Goal: Transaction & Acquisition: Purchase product/service

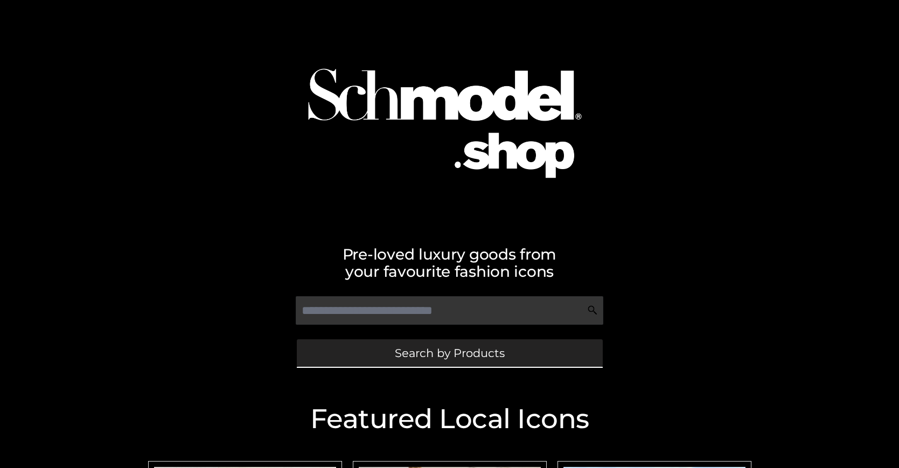
click at [449, 353] on span "Search by Products" at bounding box center [450, 352] width 110 height 11
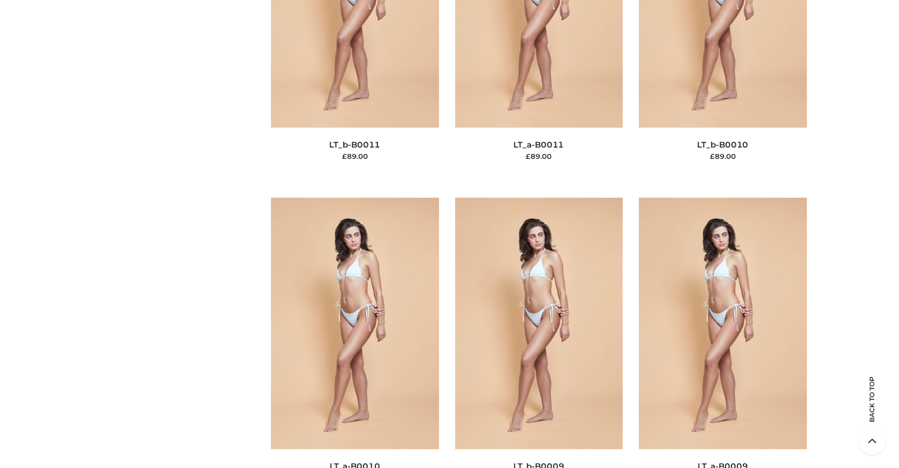
scroll to position [116, 0]
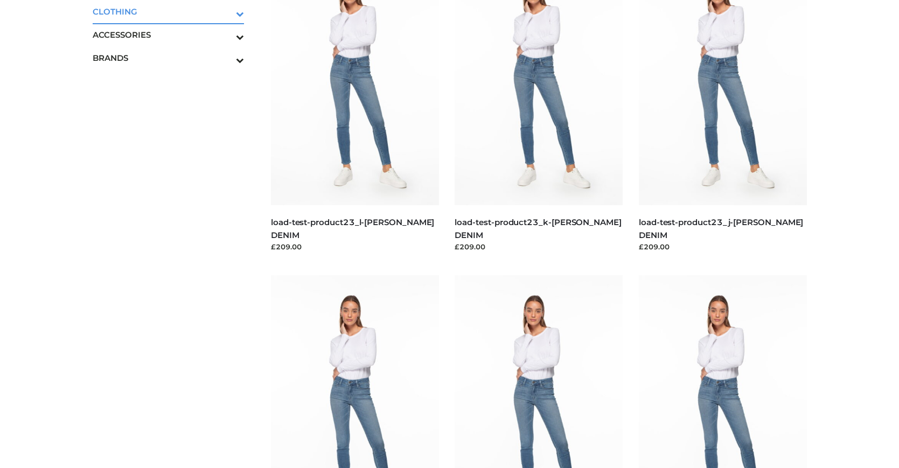
click at [225, 11] on icon "Toggle Submenu" at bounding box center [183, 14] width 121 height 12
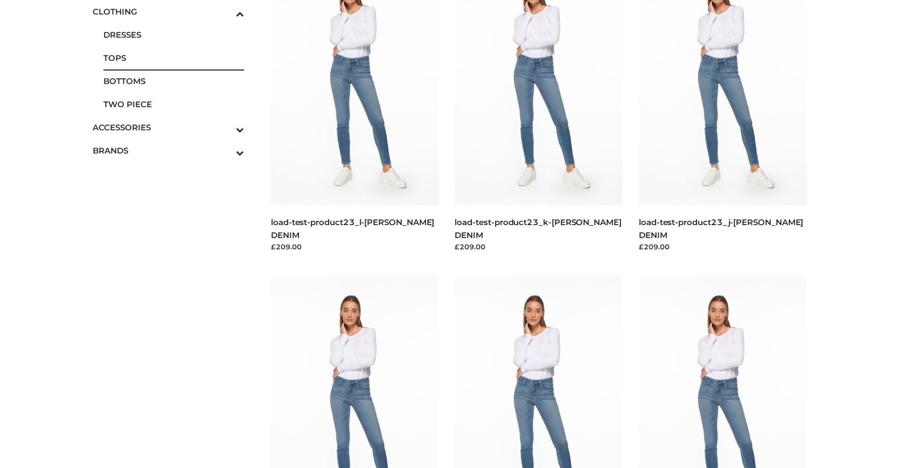
click at [173, 58] on span "TOPS" at bounding box center [173, 58] width 141 height 12
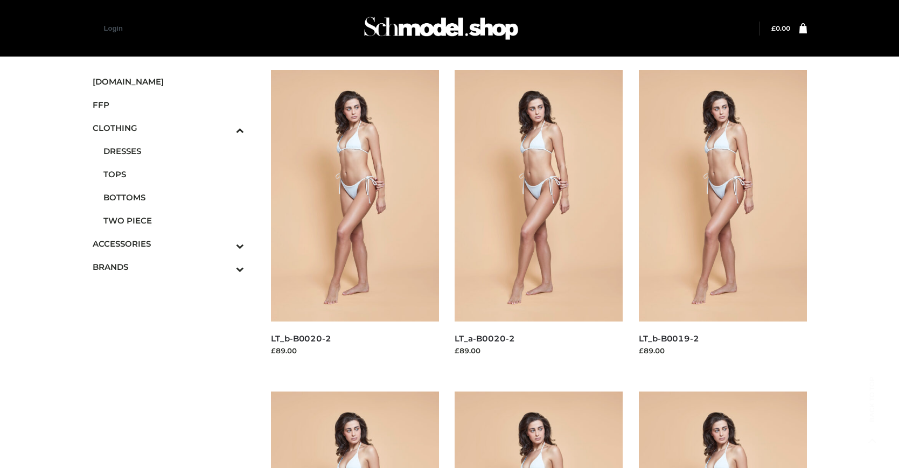
scroll to position [867, 0]
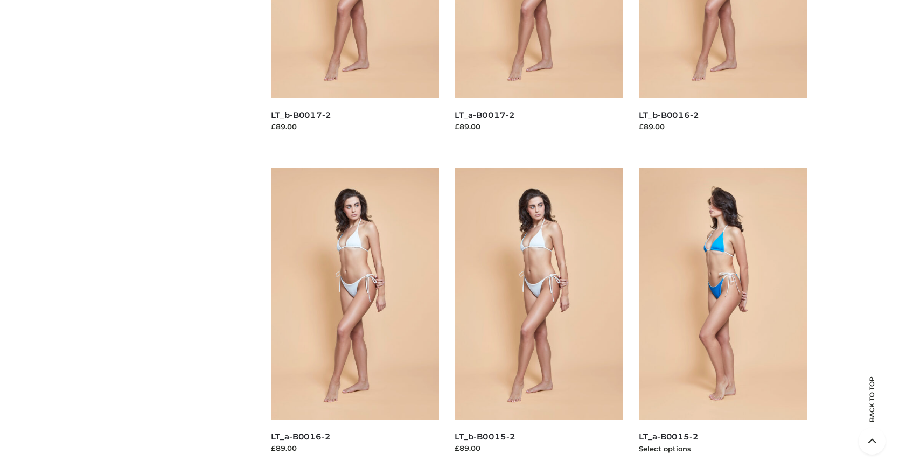
click at [722, 318] on img at bounding box center [723, 294] width 168 height 252
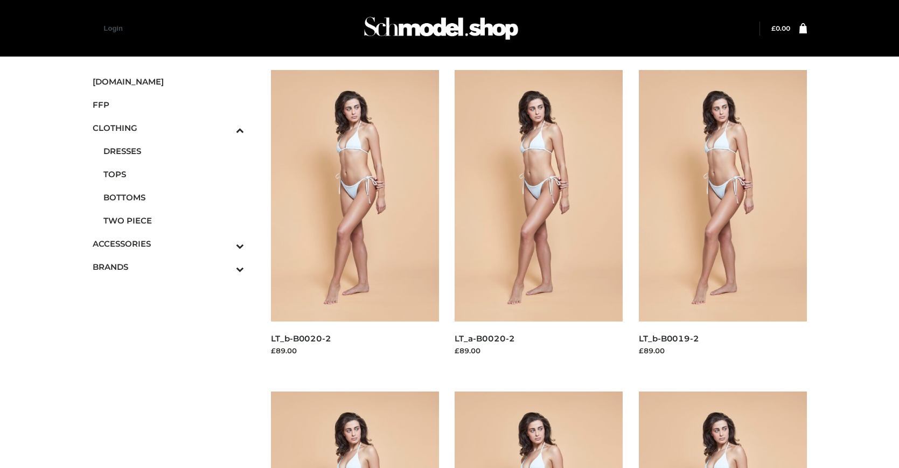
scroll to position [546, 0]
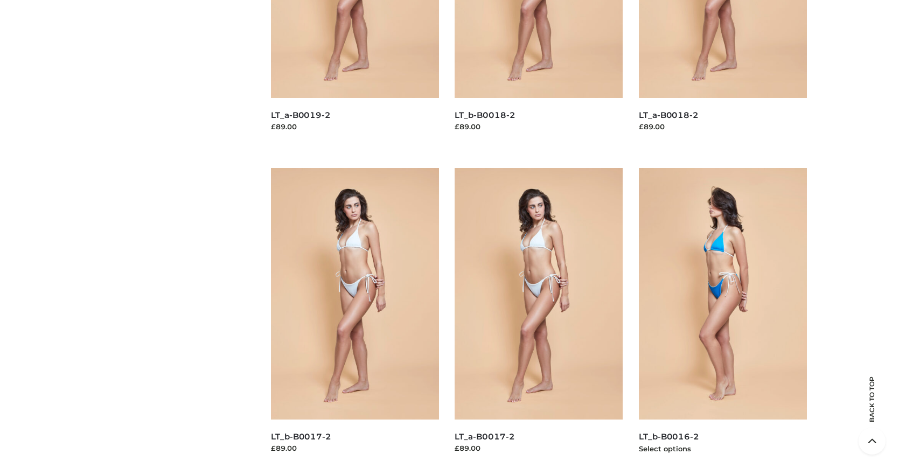
click at [722, 318] on img at bounding box center [723, 294] width 168 height 252
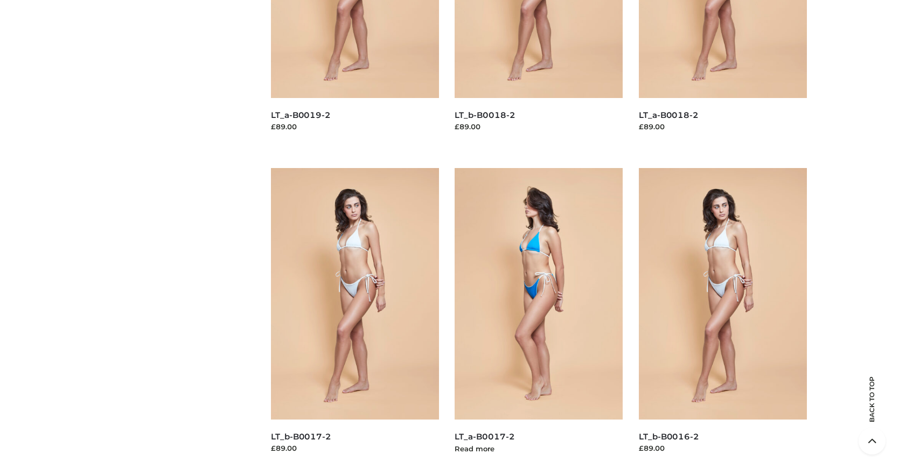
click at [539, 318] on img at bounding box center [539, 294] width 168 height 252
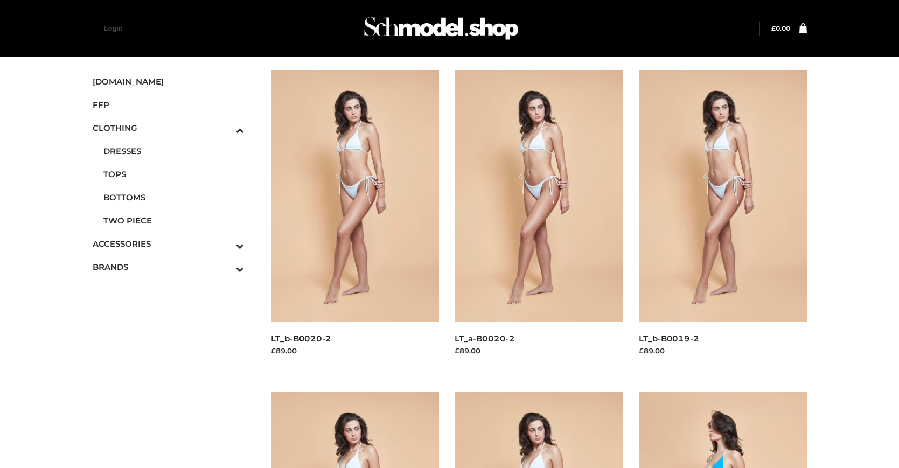
click at [168, 104] on span "FFP" at bounding box center [169, 105] width 152 height 12
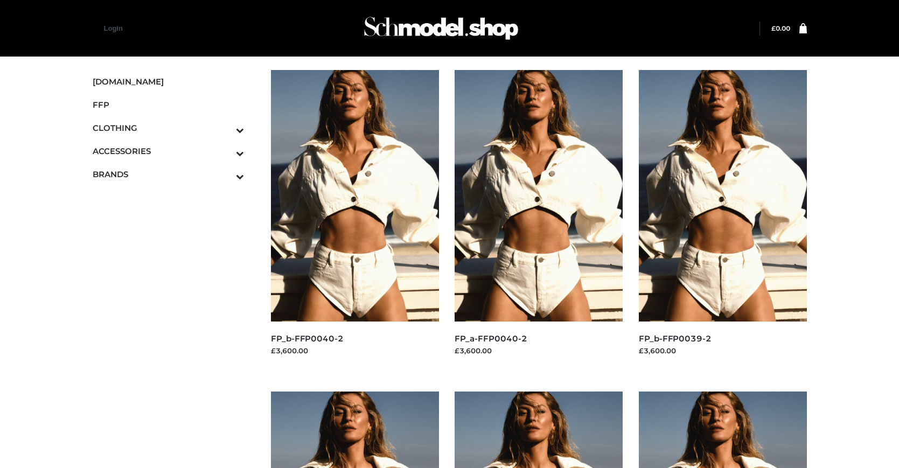
scroll to position [546, 0]
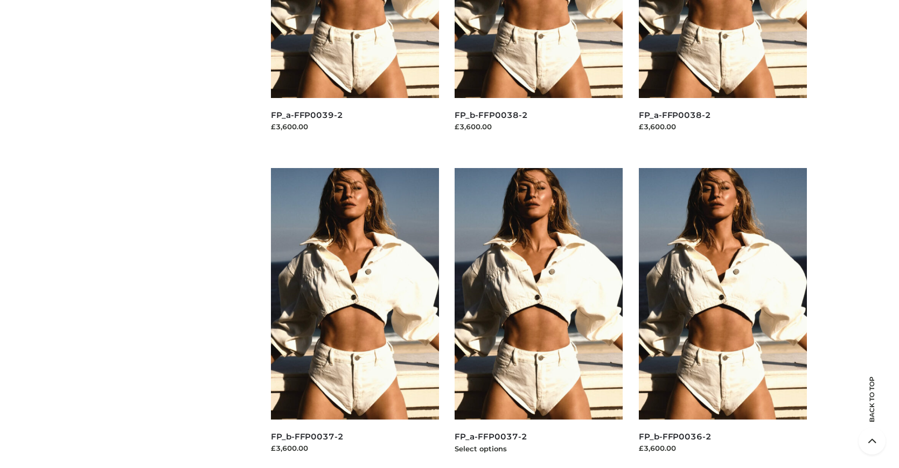
click at [539, 318] on img at bounding box center [539, 294] width 168 height 252
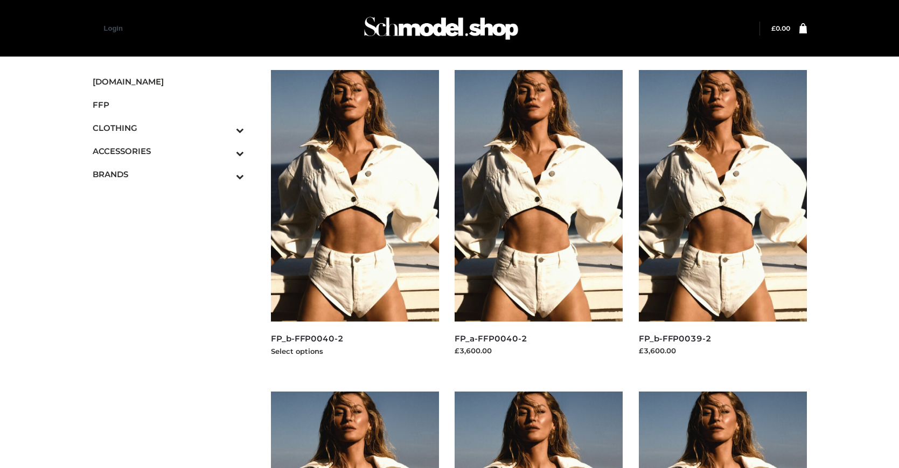
click at [354, 220] on img at bounding box center [355, 196] width 168 height 252
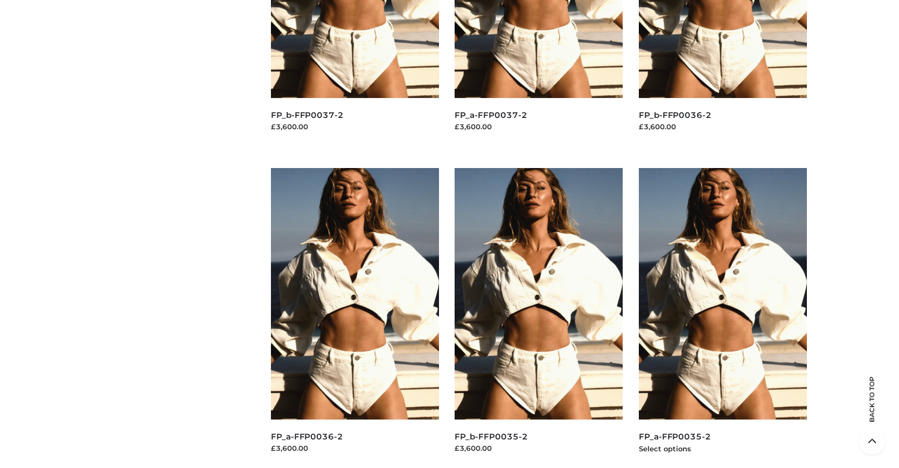
click at [722, 318] on img at bounding box center [723, 294] width 168 height 252
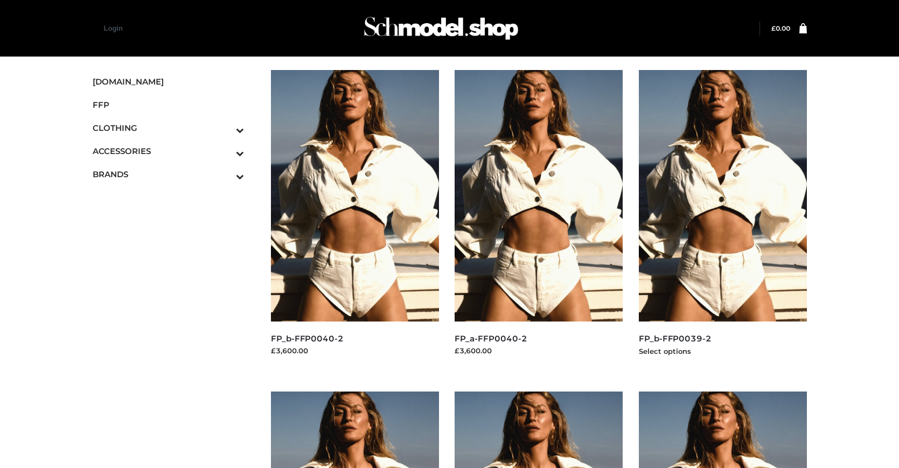
click at [722, 220] on img at bounding box center [723, 196] width 168 height 252
click at [225, 174] on icon "Toggle Submenu" at bounding box center [183, 176] width 121 height 12
click at [173, 220] on span "PARKERSMITH" at bounding box center [173, 220] width 141 height 12
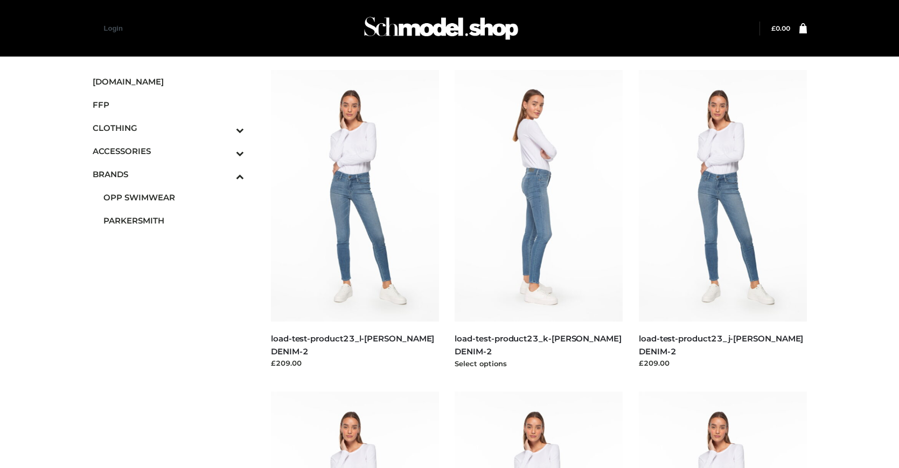
click at [539, 220] on img at bounding box center [539, 196] width 168 height 252
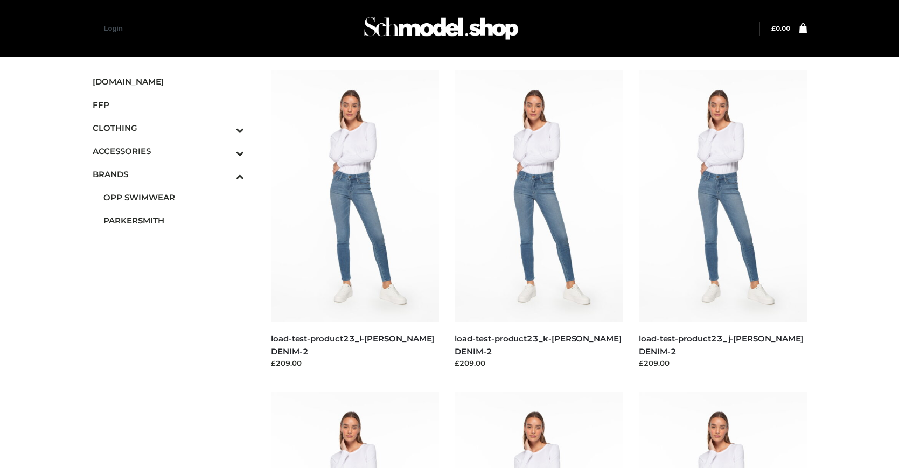
scroll to position [546, 0]
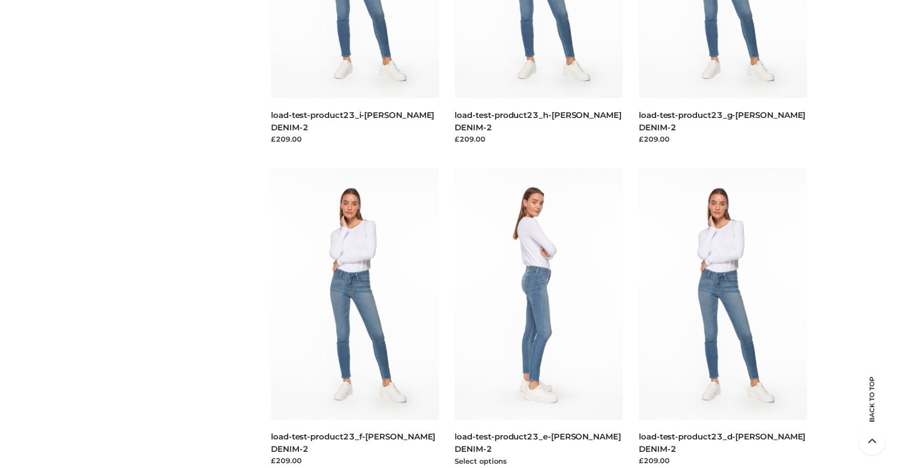
click at [539, 318] on img at bounding box center [539, 294] width 168 height 252
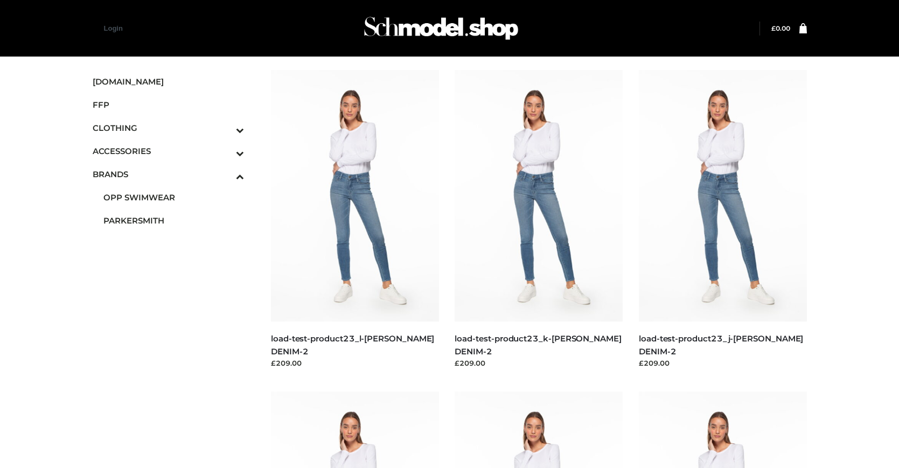
scroll to position [867, 0]
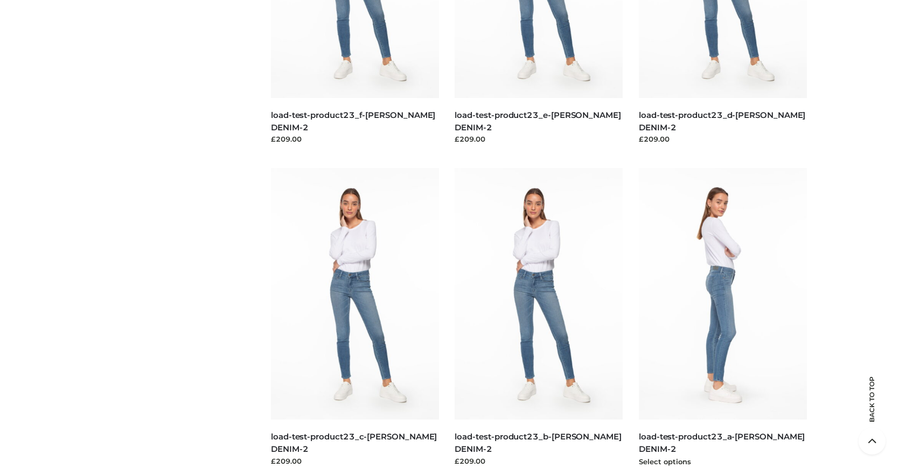
click at [722, 318] on img at bounding box center [723, 294] width 168 height 252
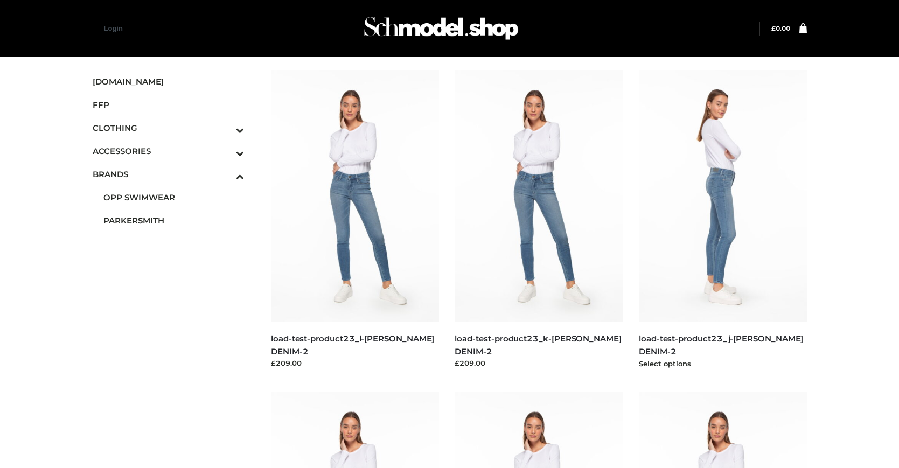
click at [722, 220] on img at bounding box center [723, 196] width 168 height 252
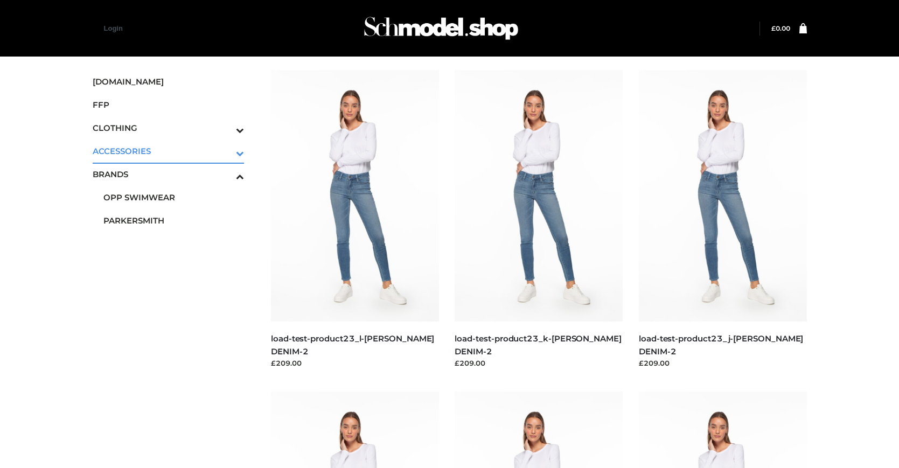
click at [225, 151] on icon "Toggle Submenu" at bounding box center [183, 153] width 121 height 12
click at [173, 197] on span "JEWELRY" at bounding box center [173, 197] width 141 height 12
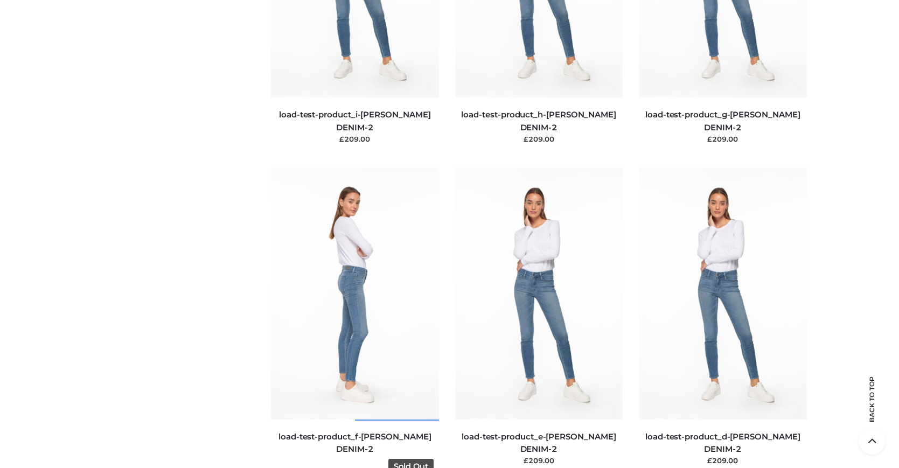
click at [354, 317] on img at bounding box center [355, 294] width 168 height 252
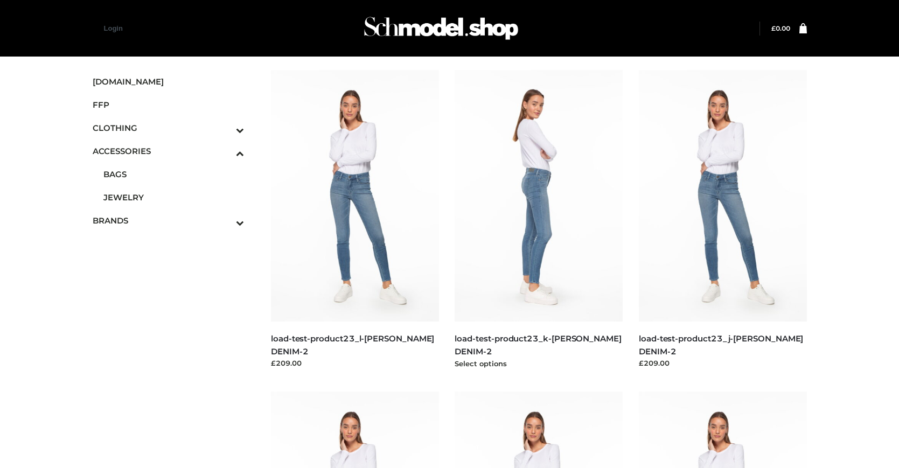
click at [539, 220] on img at bounding box center [539, 196] width 168 height 252
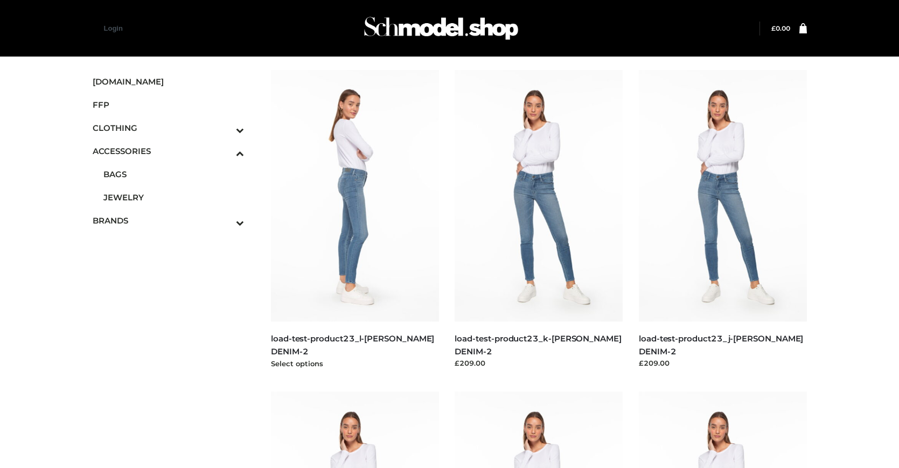
click at [354, 220] on img at bounding box center [355, 196] width 168 height 252
